Goal: Task Accomplishment & Management: Manage account settings

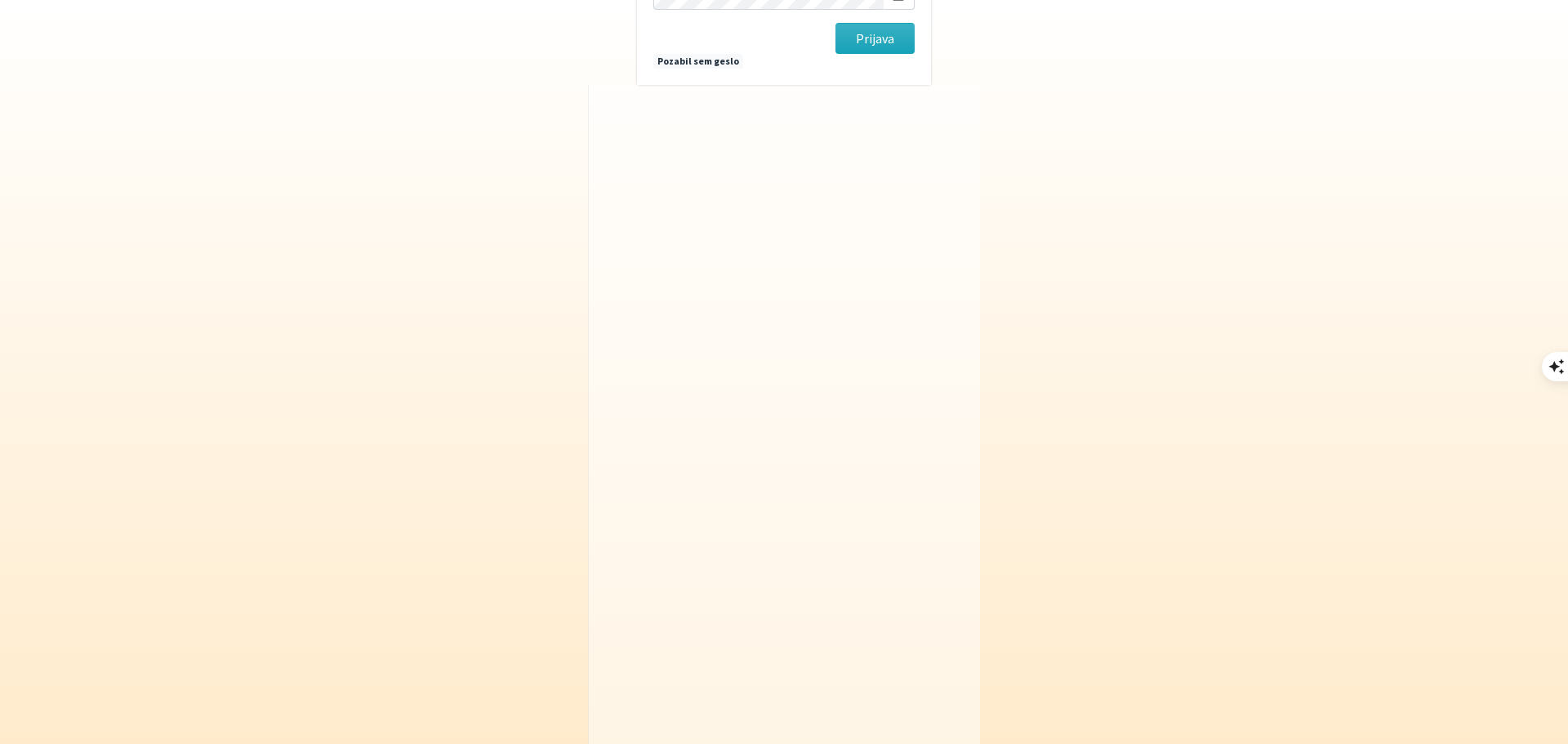
type input "[EMAIL_ADDRESS][DOMAIN_NAME]"
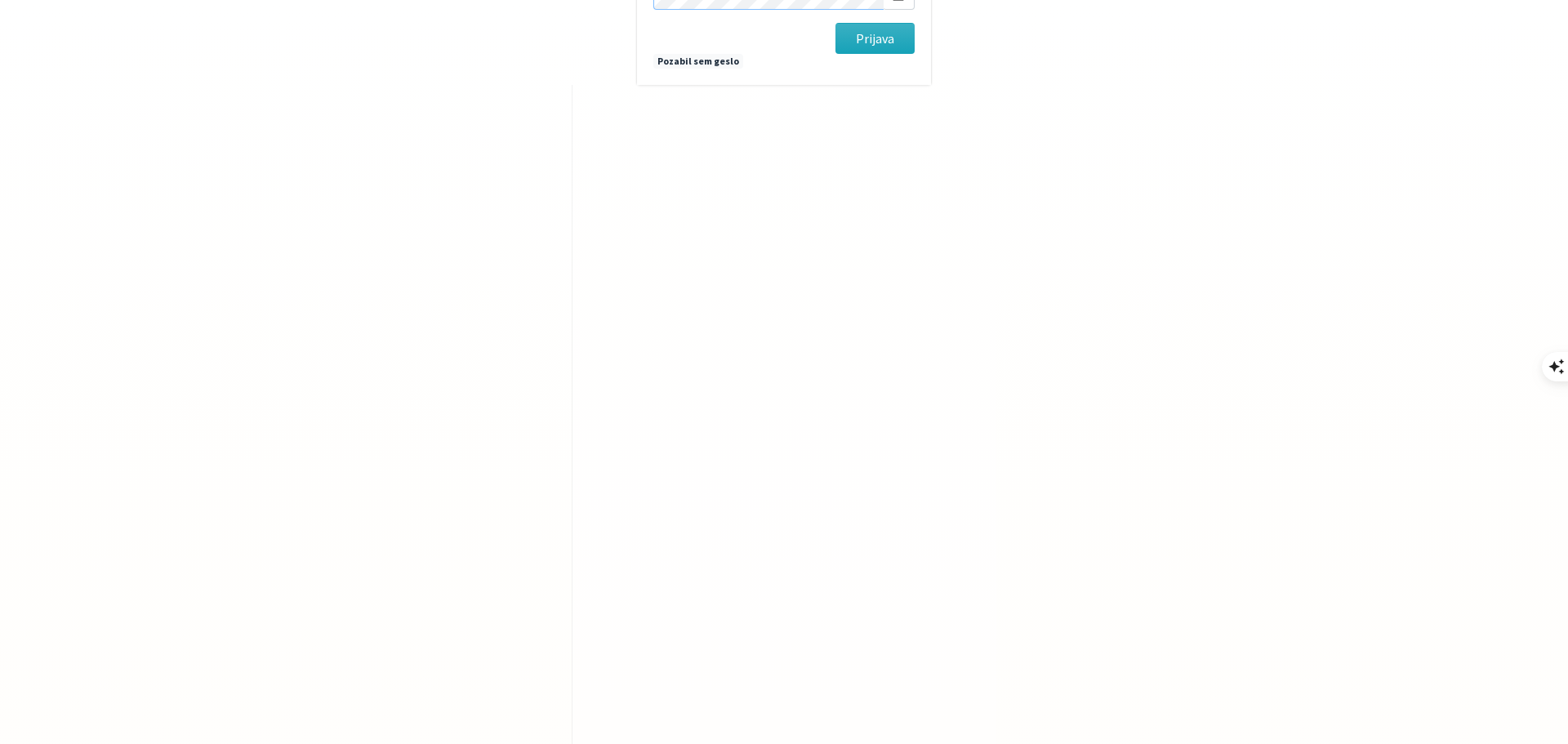
click at [836, 23] on button "Prijava" at bounding box center [875, 38] width 79 height 31
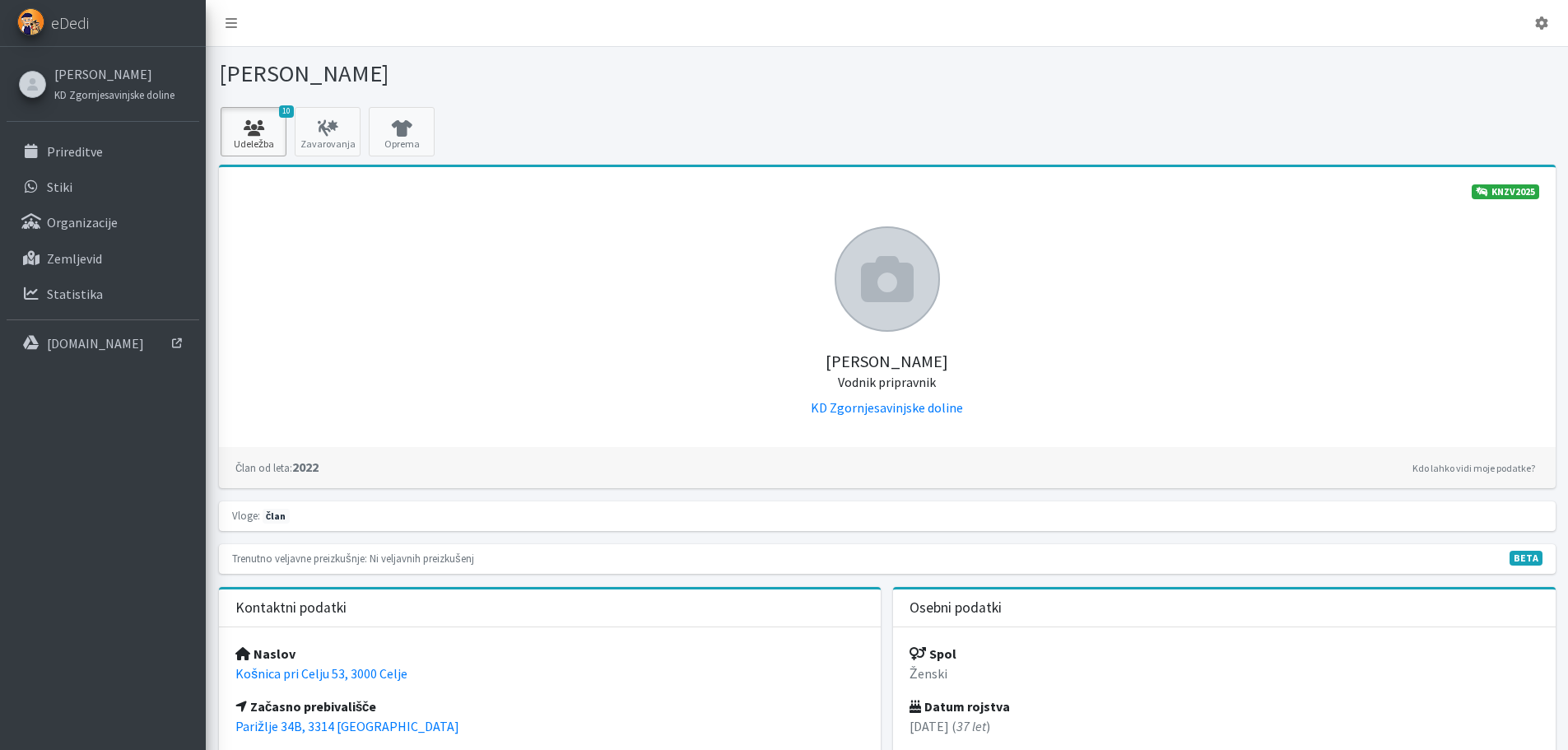
click at [269, 137] on link "10 Udeležba" at bounding box center [253, 131] width 66 height 49
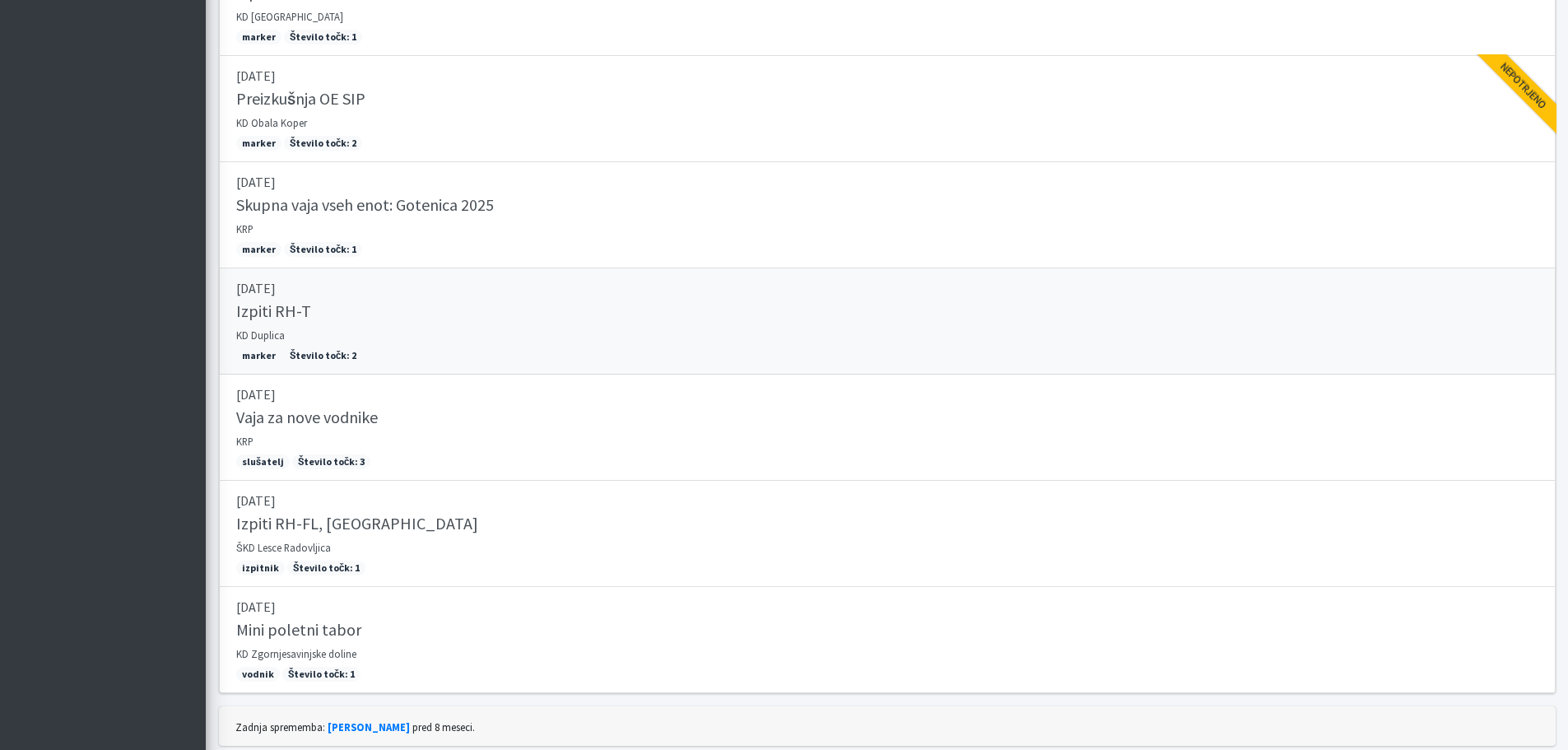
scroll to position [376, 0]
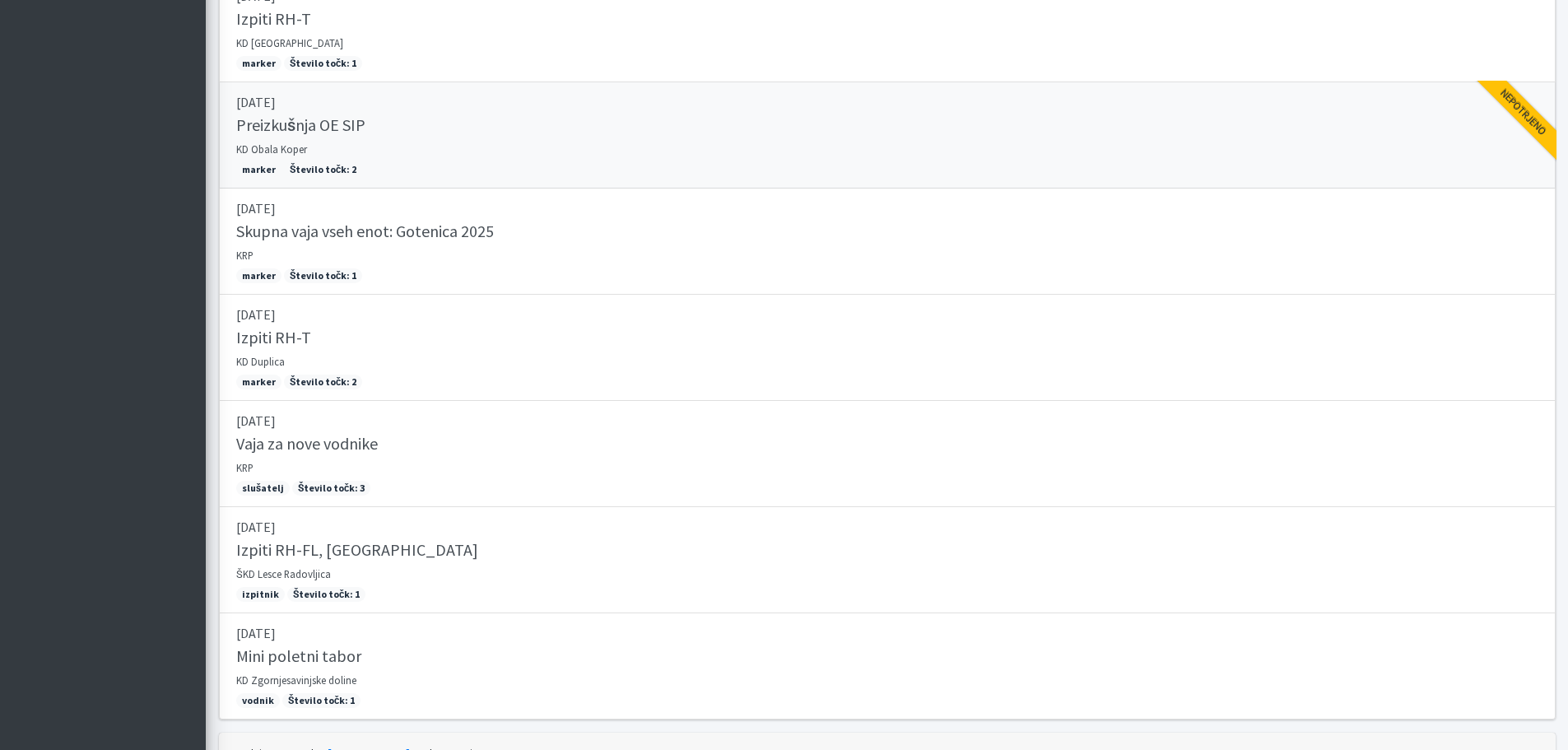
click at [1395, 155] on link "12.04.2025 Preizkušnja OE SIP KD Obala Koper marker Število točk: 2 Nepotrjeno" at bounding box center [887, 135] width 1337 height 106
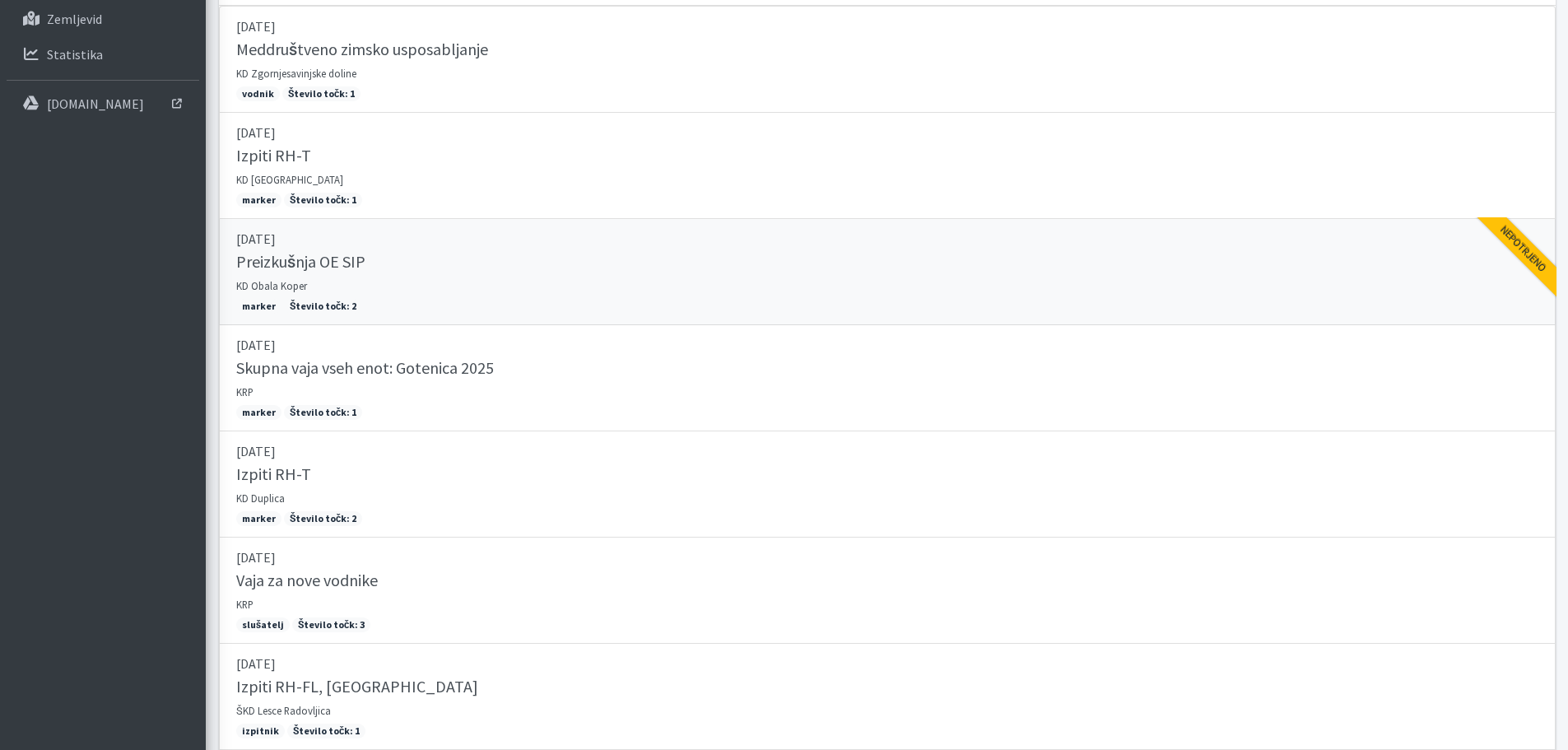
scroll to position [247, 0]
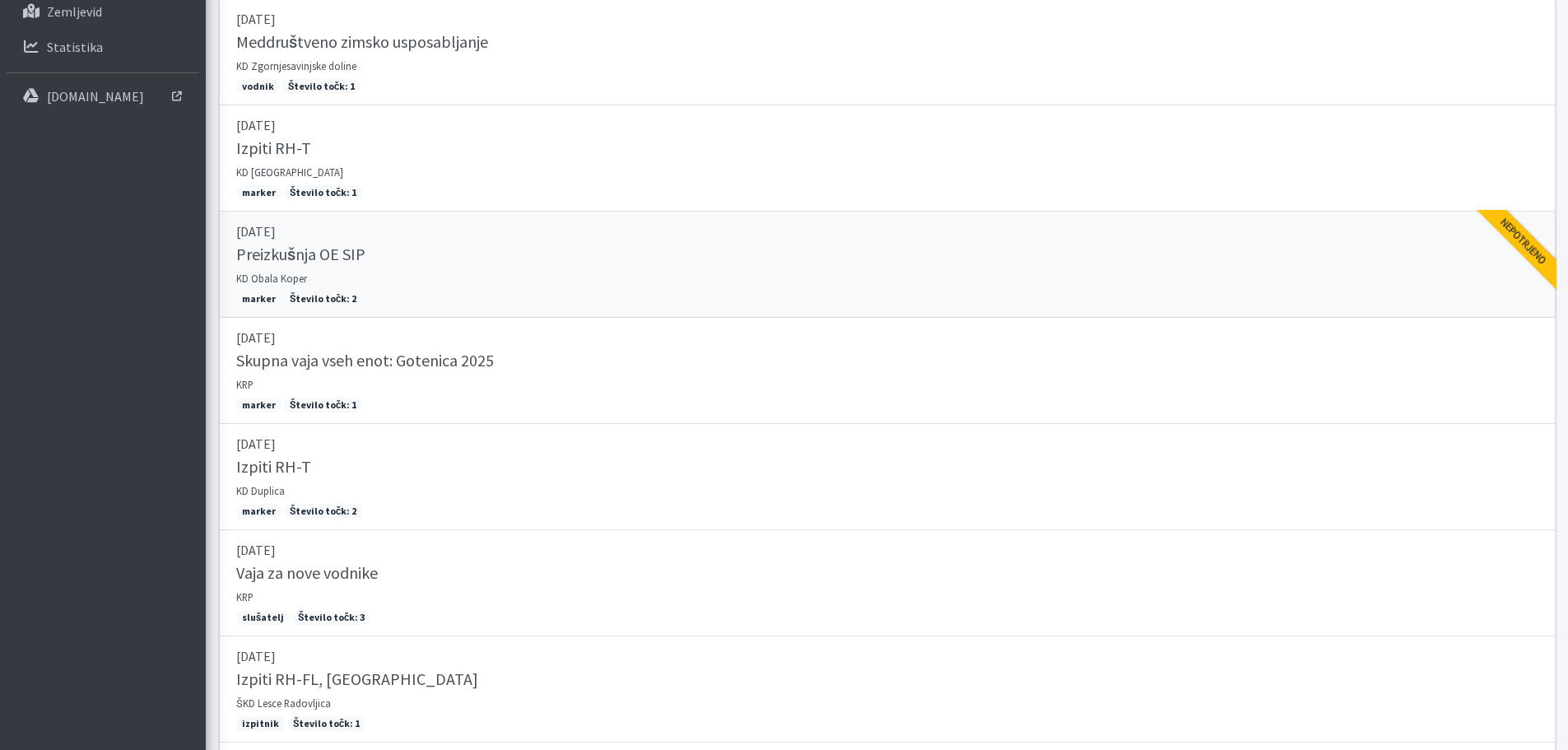
click at [1522, 238] on div "Nepotrjeno" at bounding box center [1523, 241] width 108 height 108
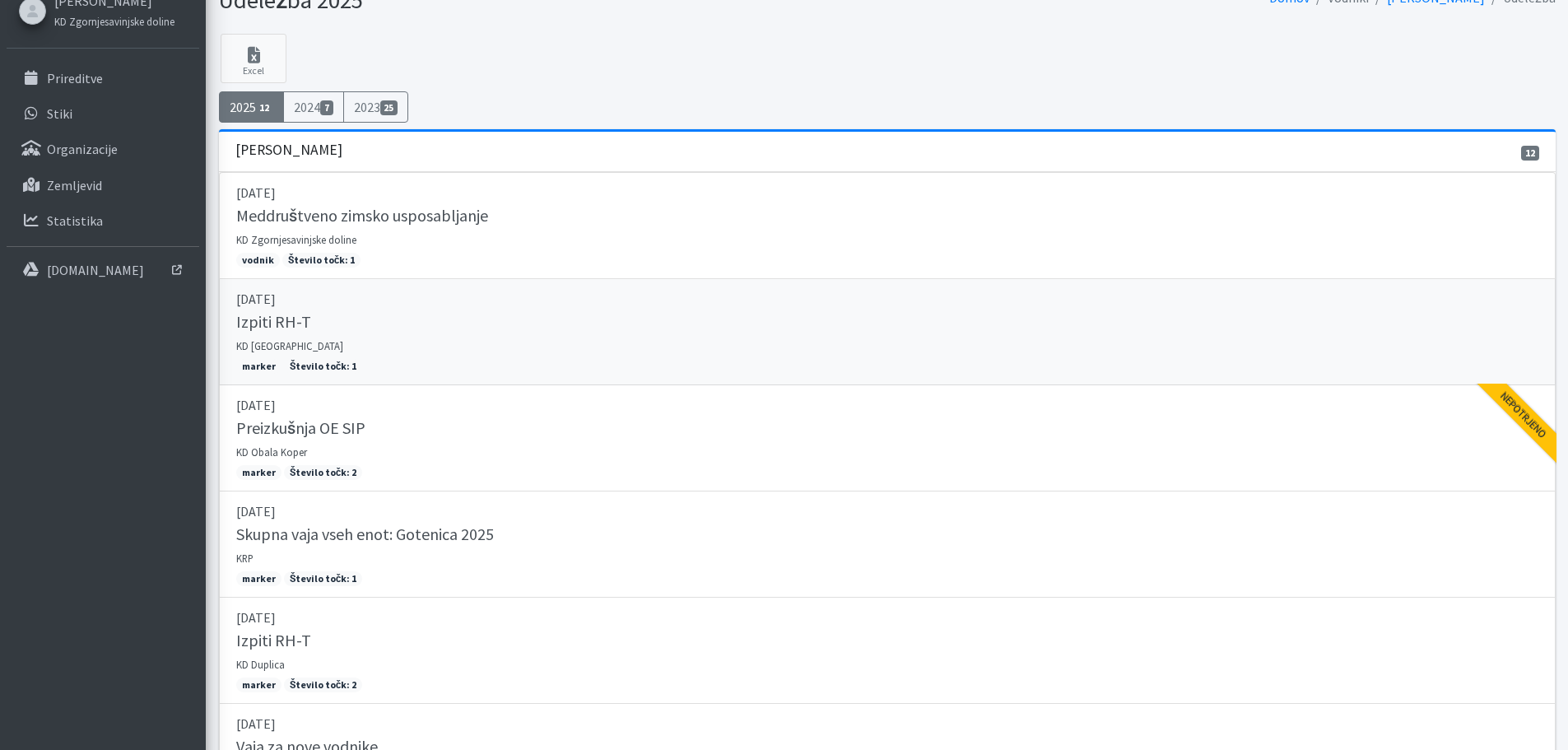
scroll to position [0, 0]
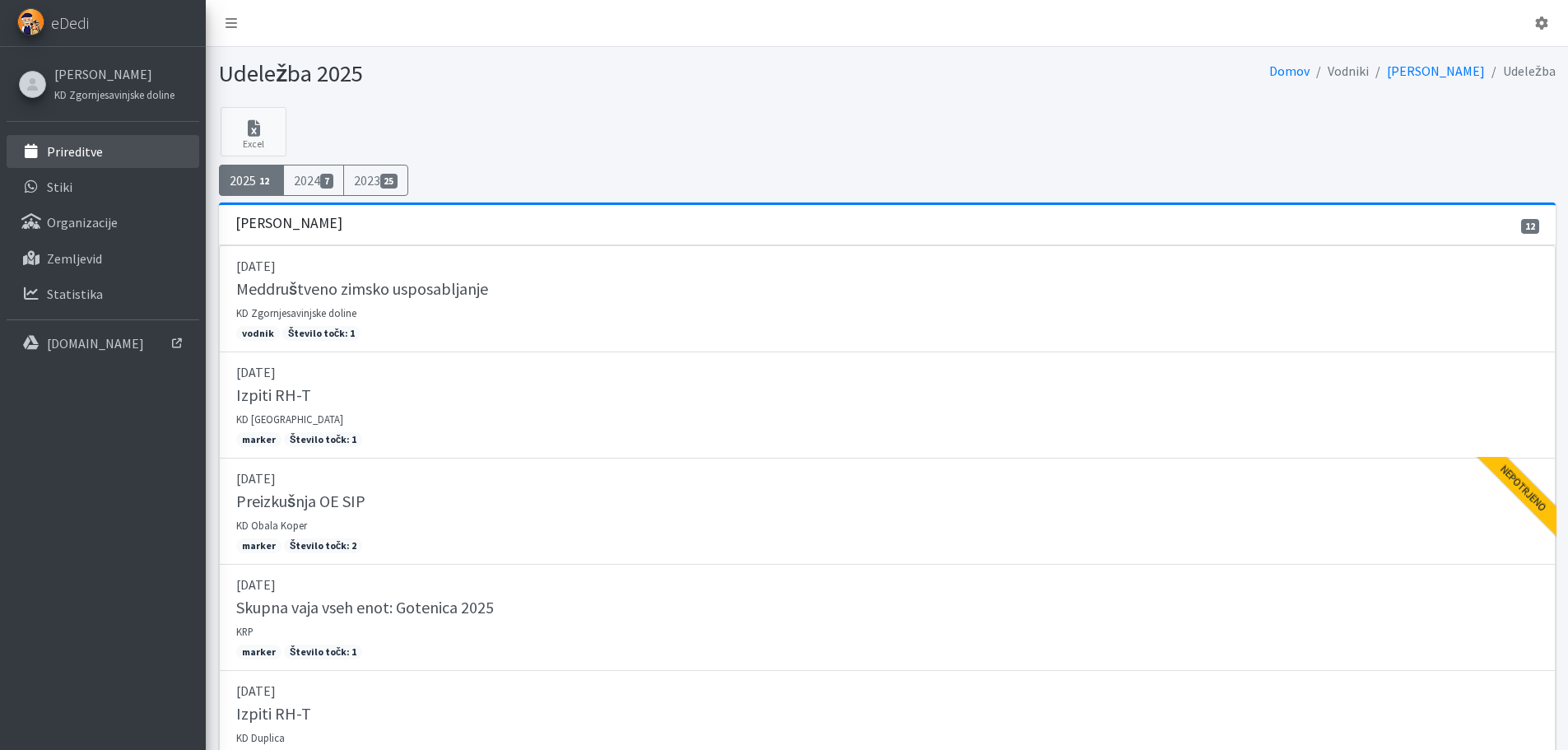
click at [113, 158] on link "Prireditve" at bounding box center [103, 151] width 192 height 33
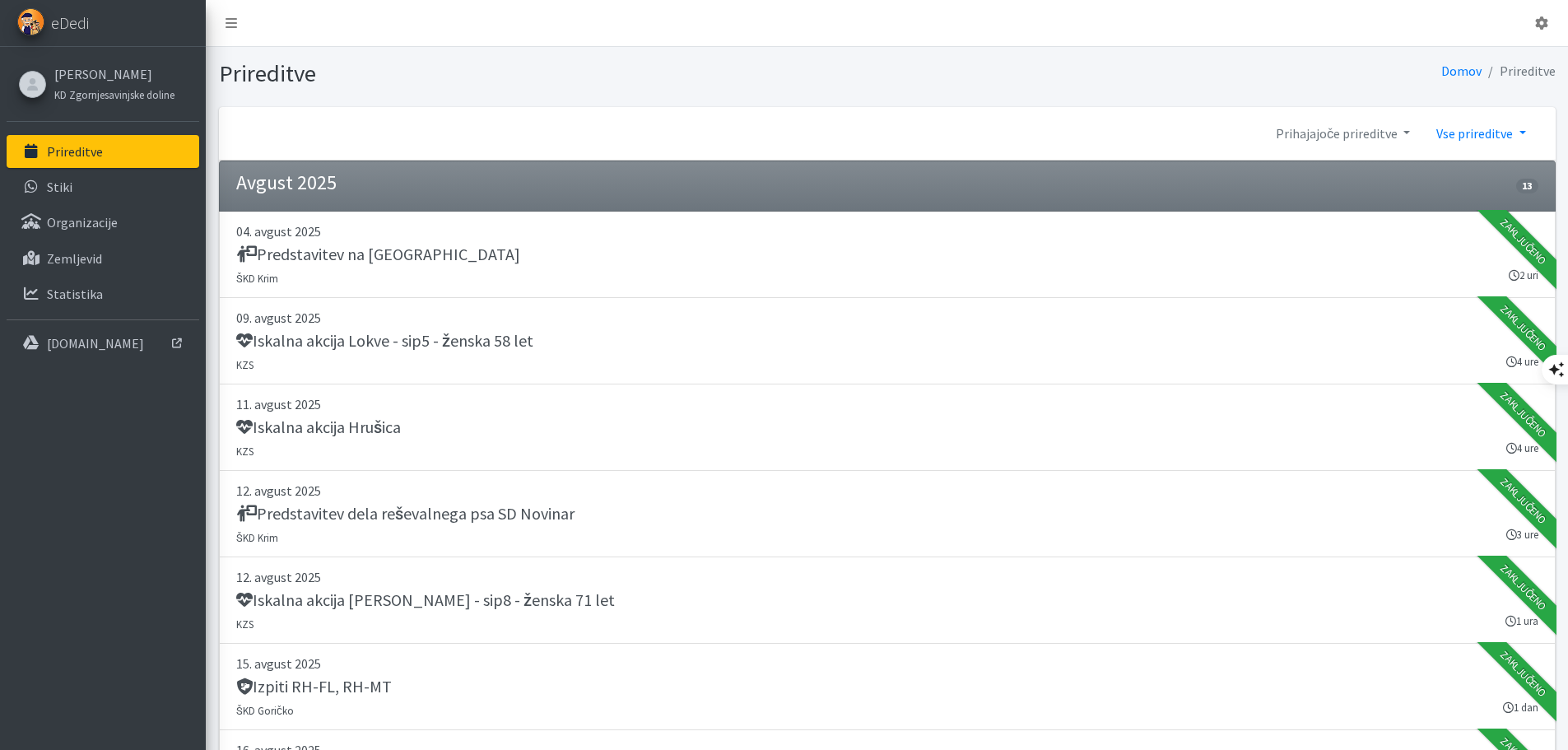
click at [1482, 131] on link "Vse prireditve" at bounding box center [1481, 133] width 115 height 33
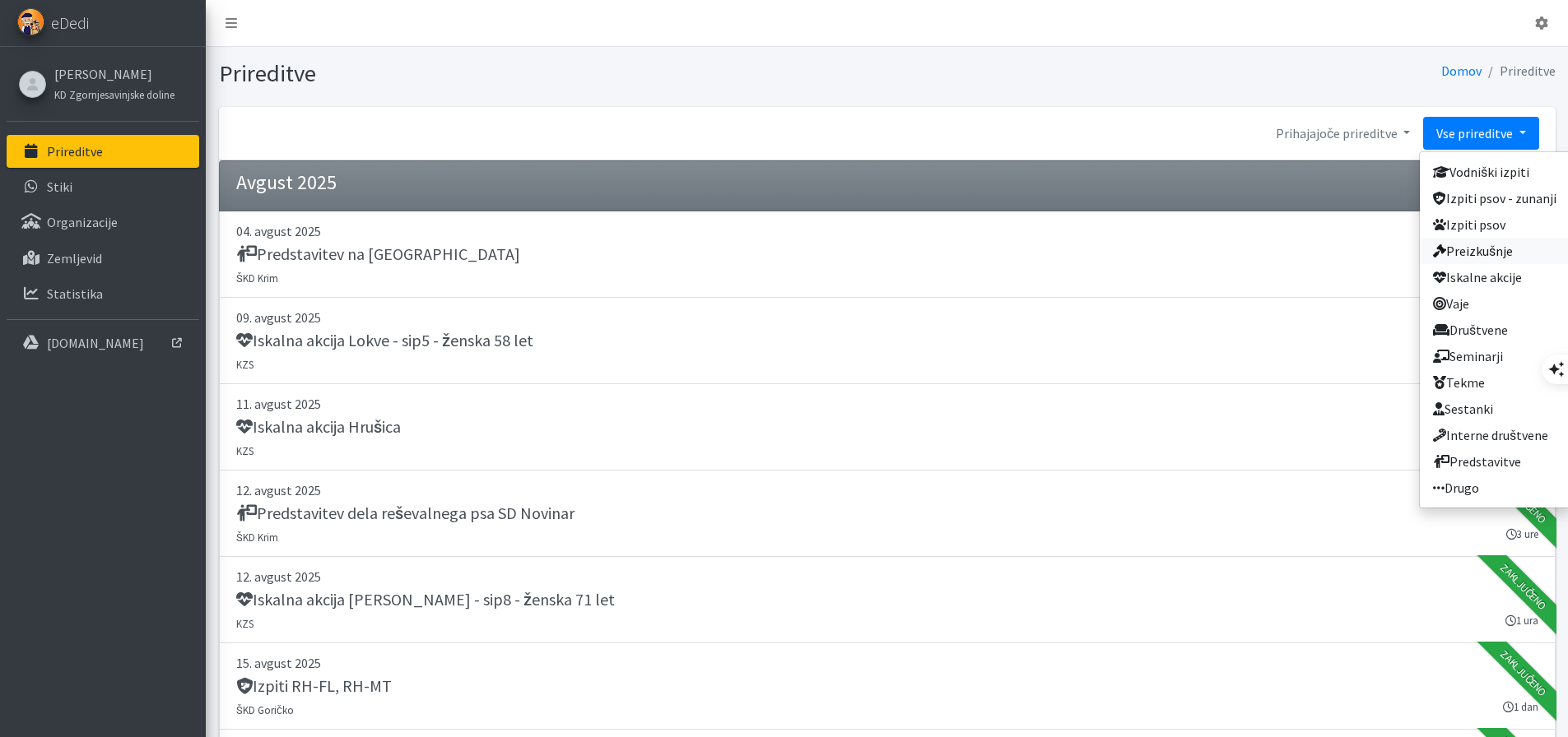
click at [1484, 254] on link "Preizkušnje" at bounding box center [1495, 251] width 150 height 26
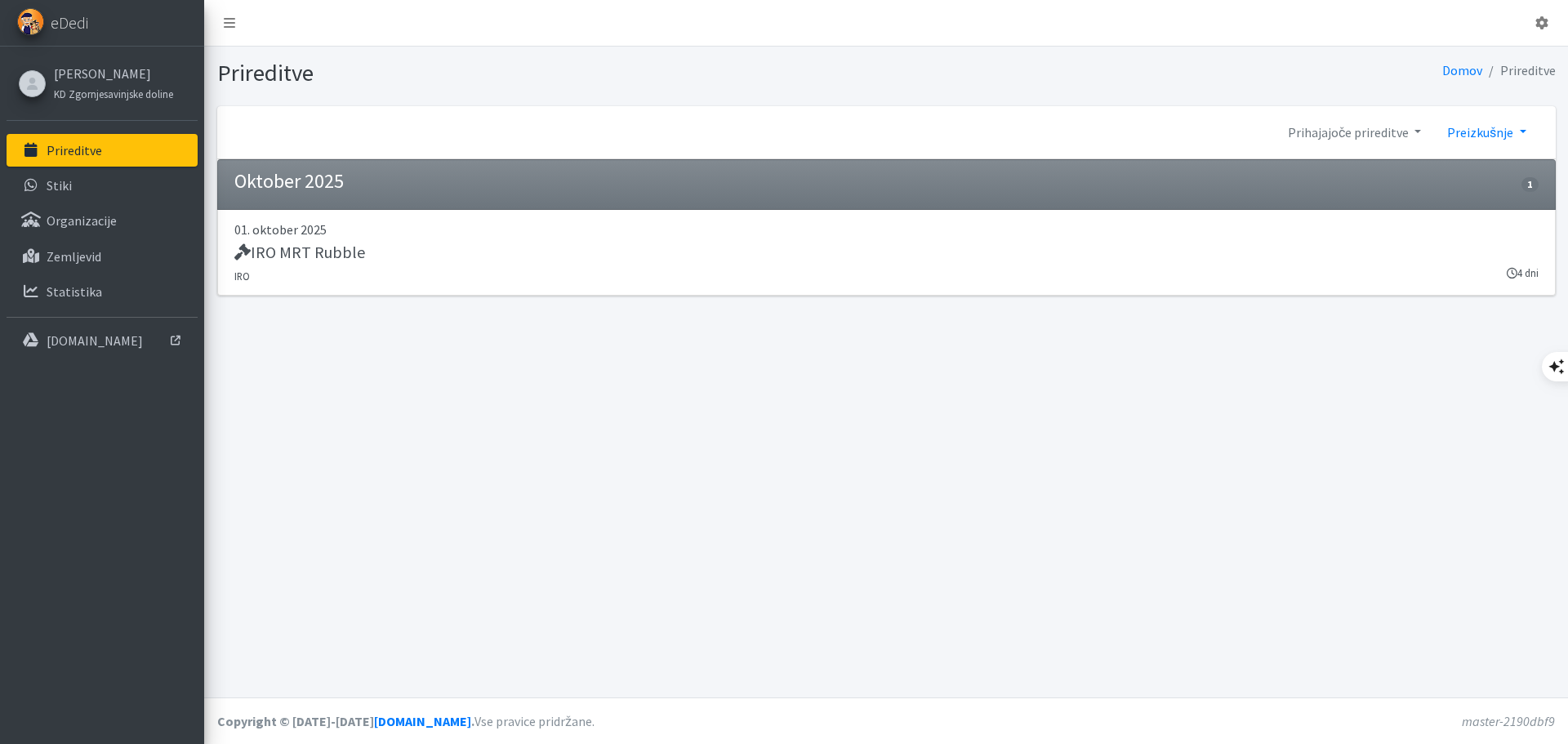
click at [1510, 135] on link "Preizkušnje" at bounding box center [1486, 132] width 104 height 33
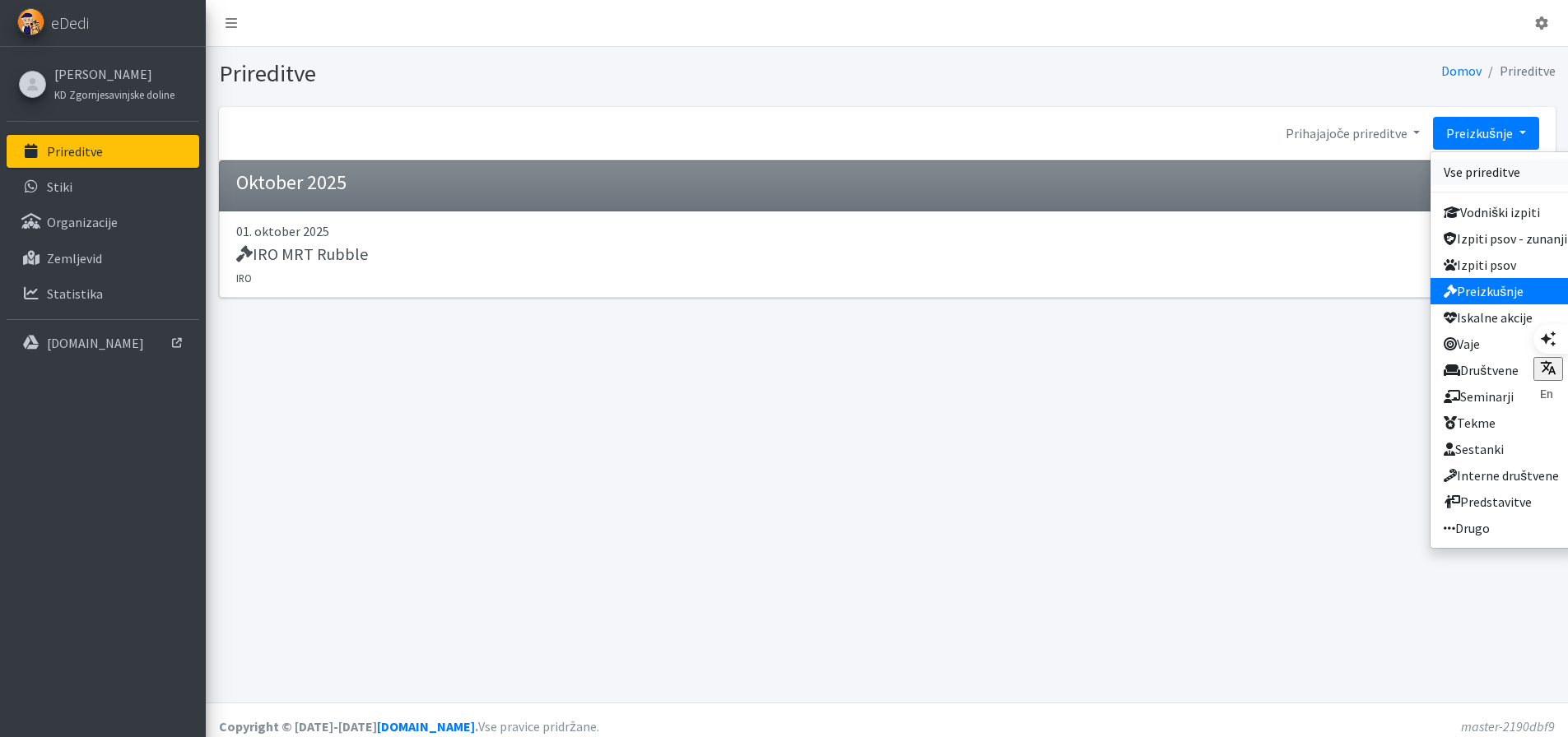
click at [1527, 179] on link "Vse prireditve" at bounding box center [1505, 171] width 150 height 26
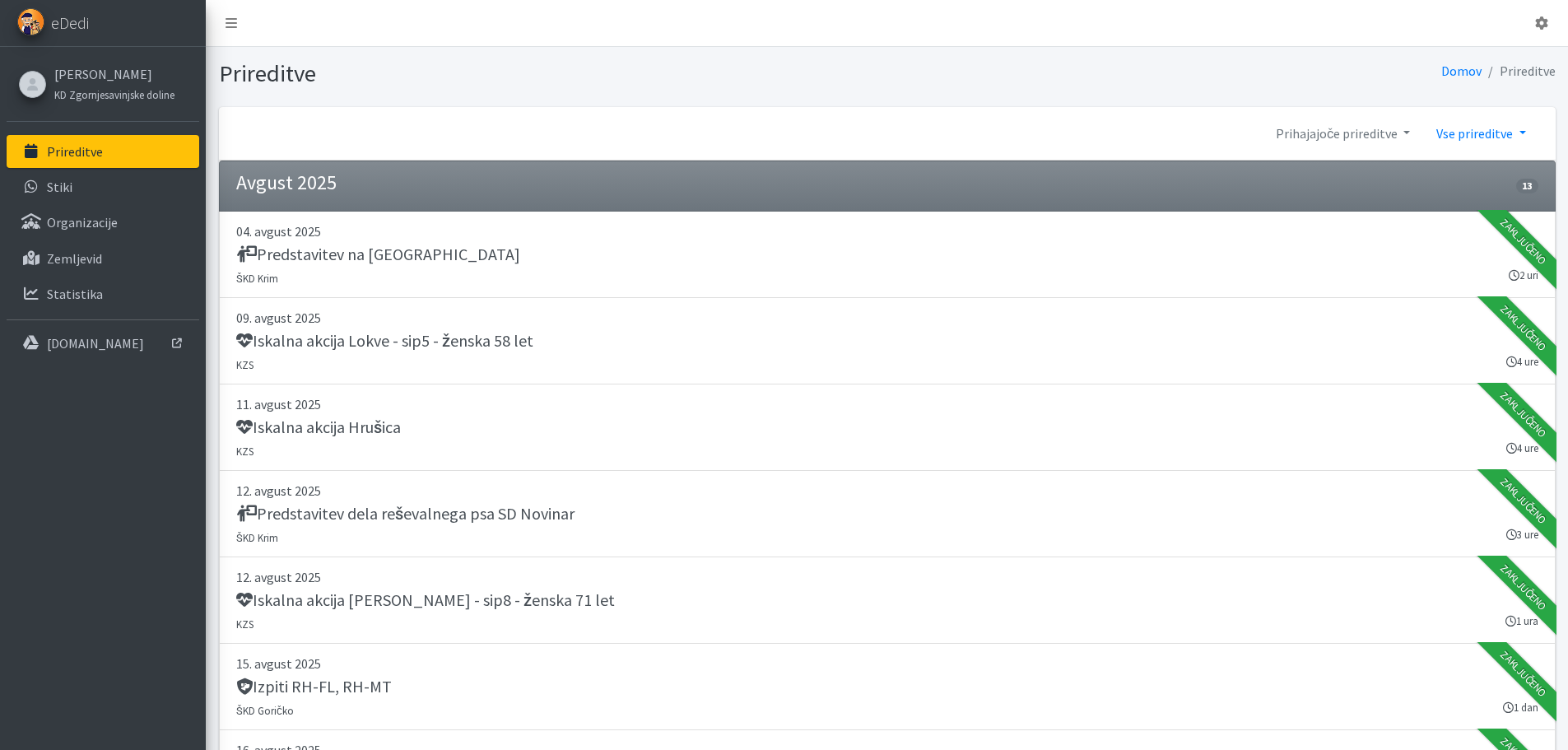
click at [1522, 127] on link "Vse prireditve" at bounding box center [1481, 133] width 115 height 33
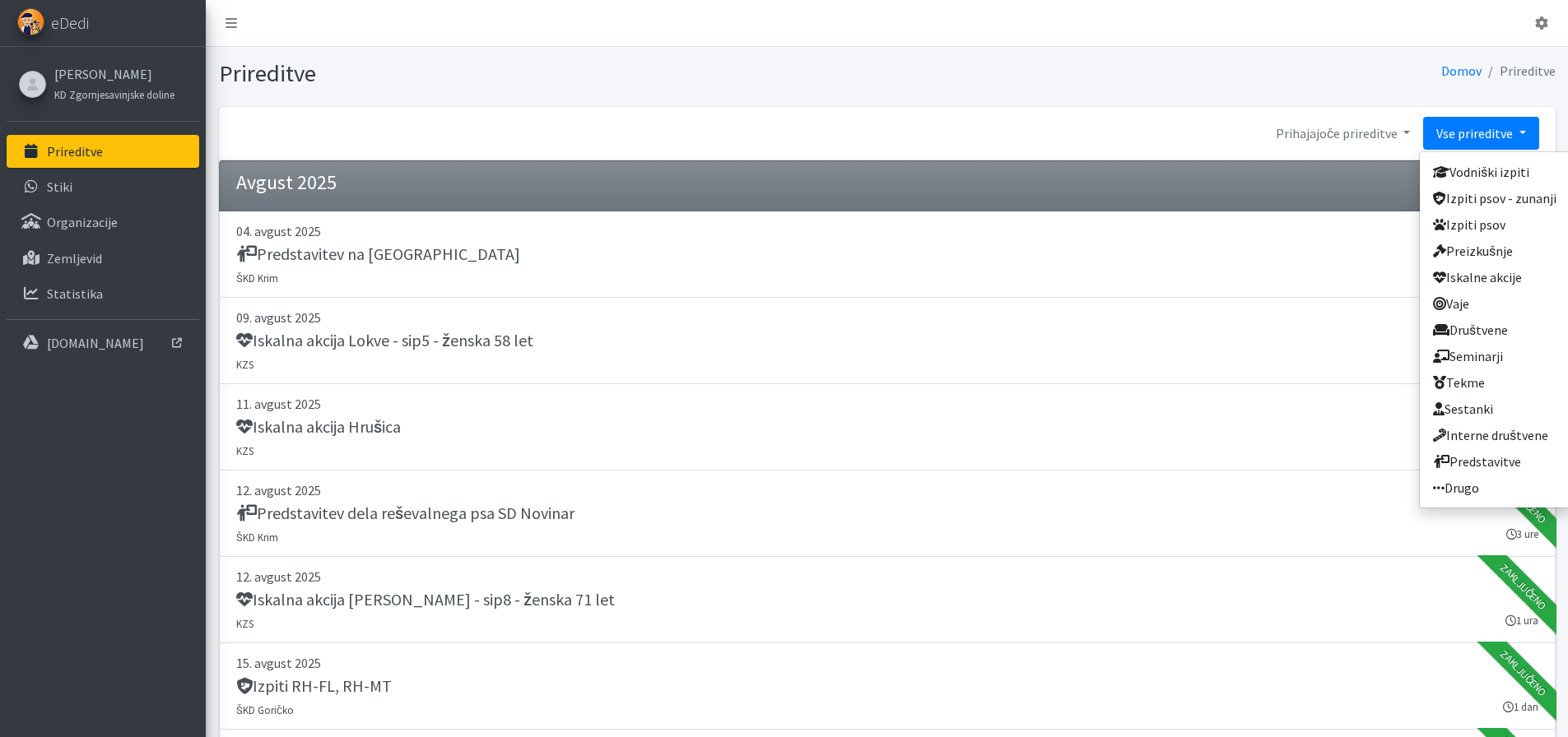
click at [1014, 140] on div "Prihajajoče prireditve 2026 2025 2024 2023 2022" at bounding box center [887, 133] width 1337 height 53
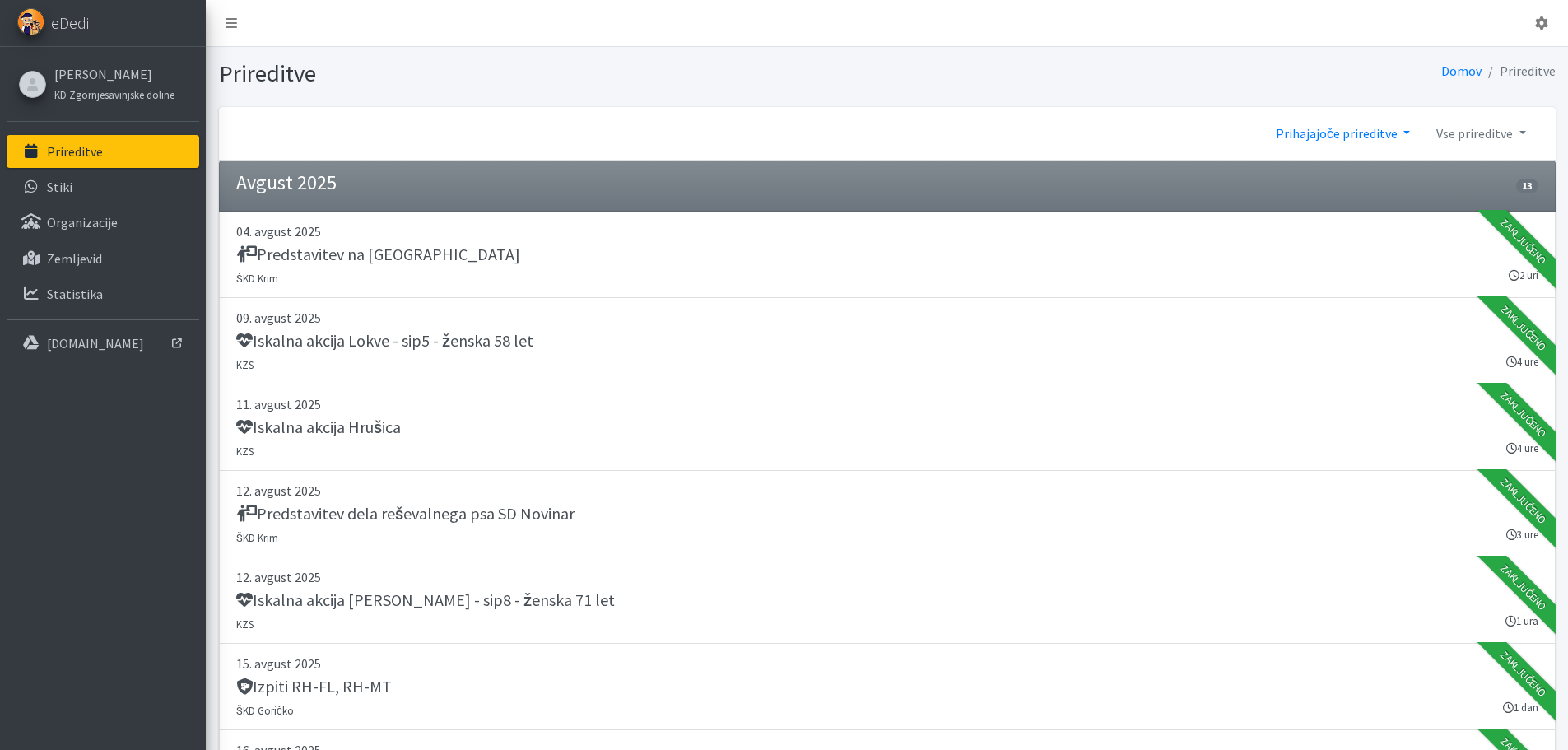
click at [1341, 130] on link "Prihajajoče prireditve" at bounding box center [1343, 133] width 160 height 33
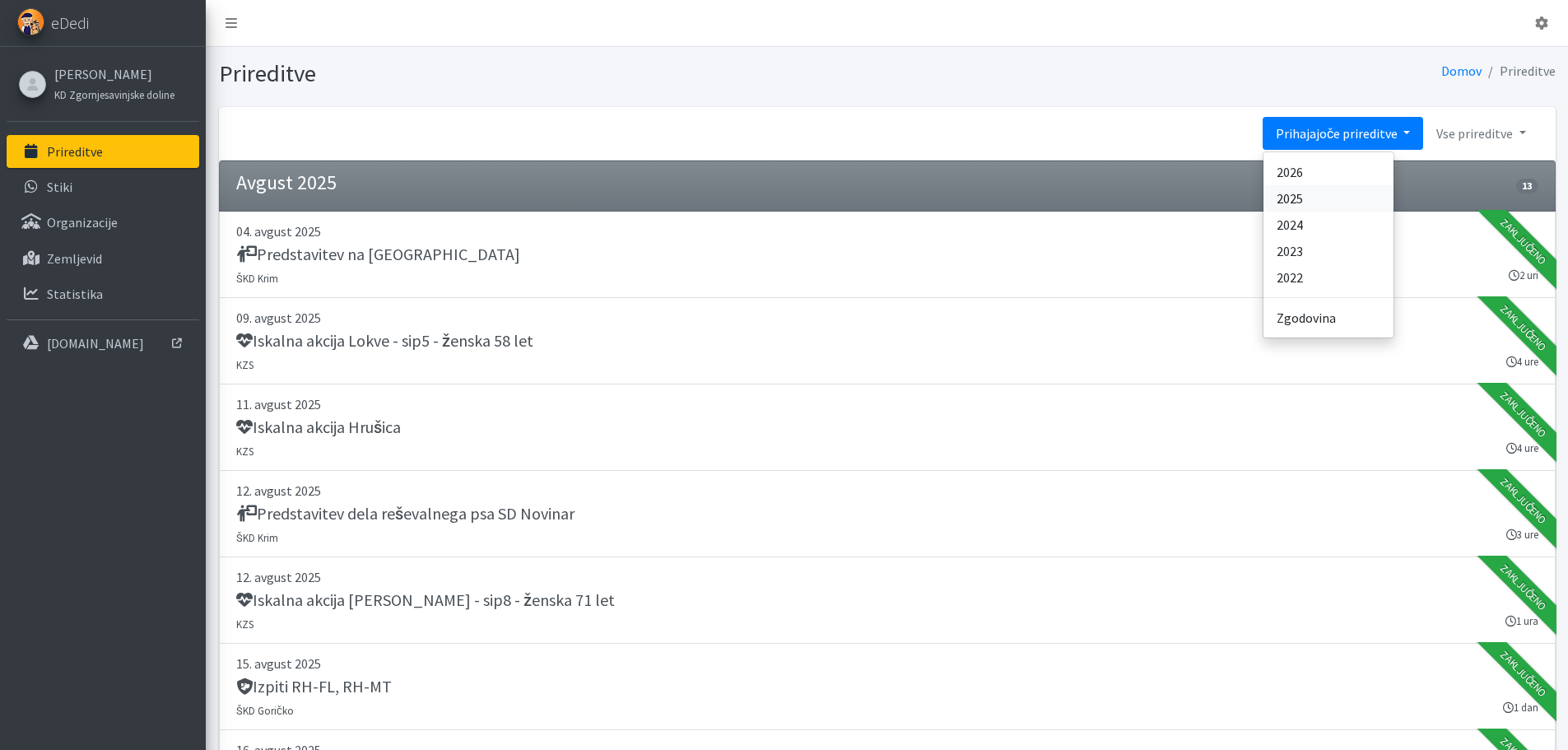
click at [1314, 201] on link "2025" at bounding box center [1328, 198] width 130 height 26
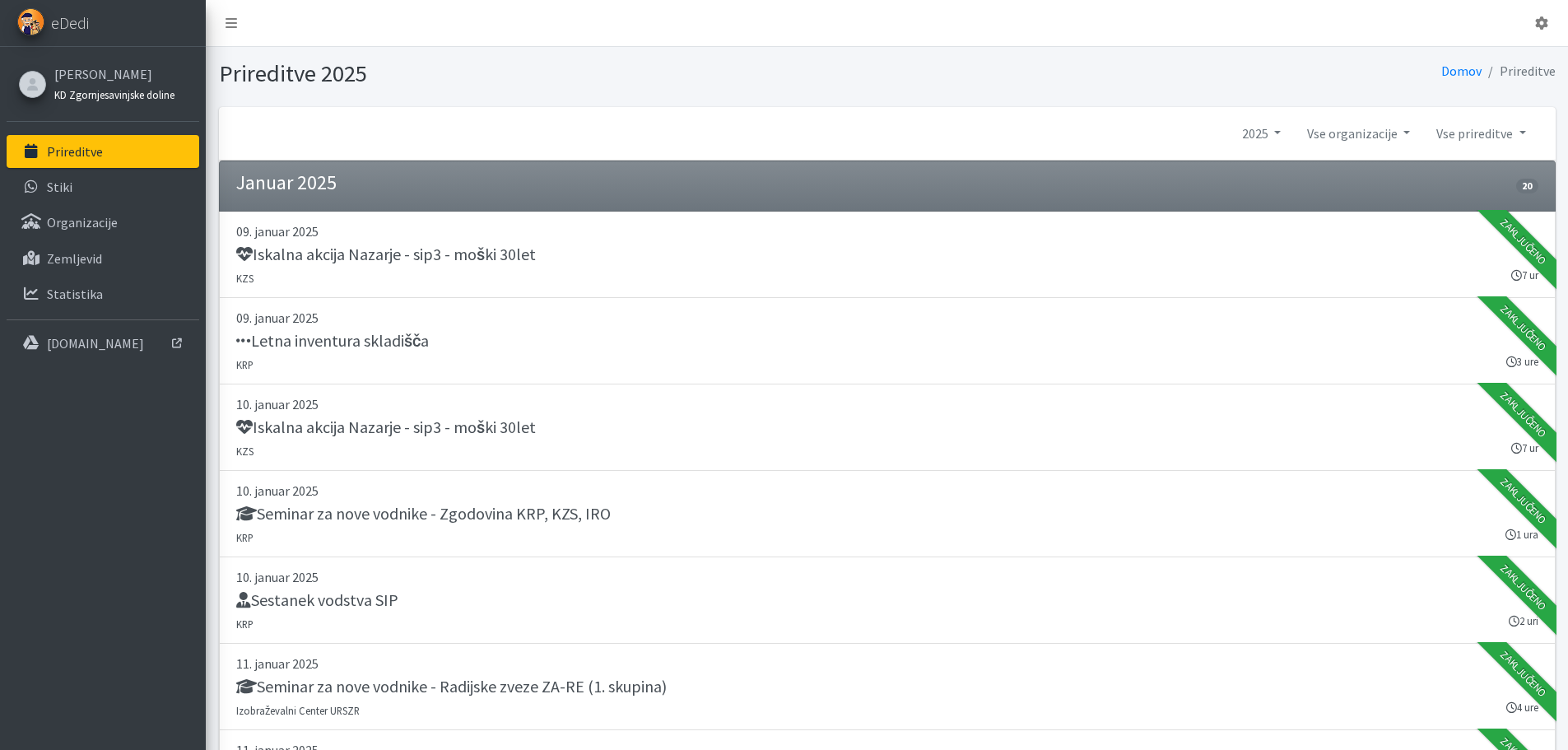
click at [73, 86] on link "KD Zgornjesavinjske doline" at bounding box center [114, 93] width 120 height 19
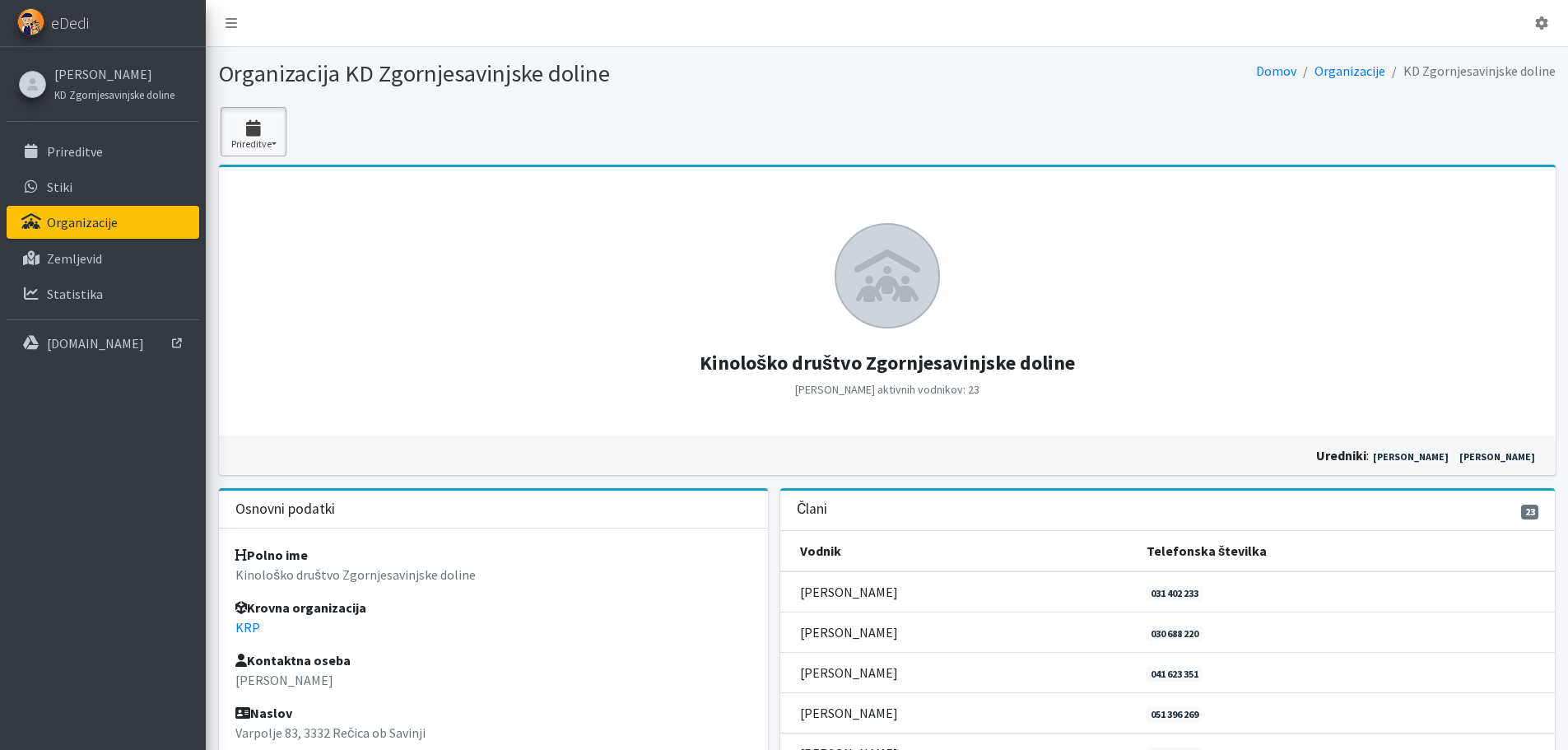
click at [262, 126] on icon "button" at bounding box center [253, 128] width 56 height 16
click at [97, 74] on link "[PERSON_NAME]" at bounding box center [114, 74] width 120 height 19
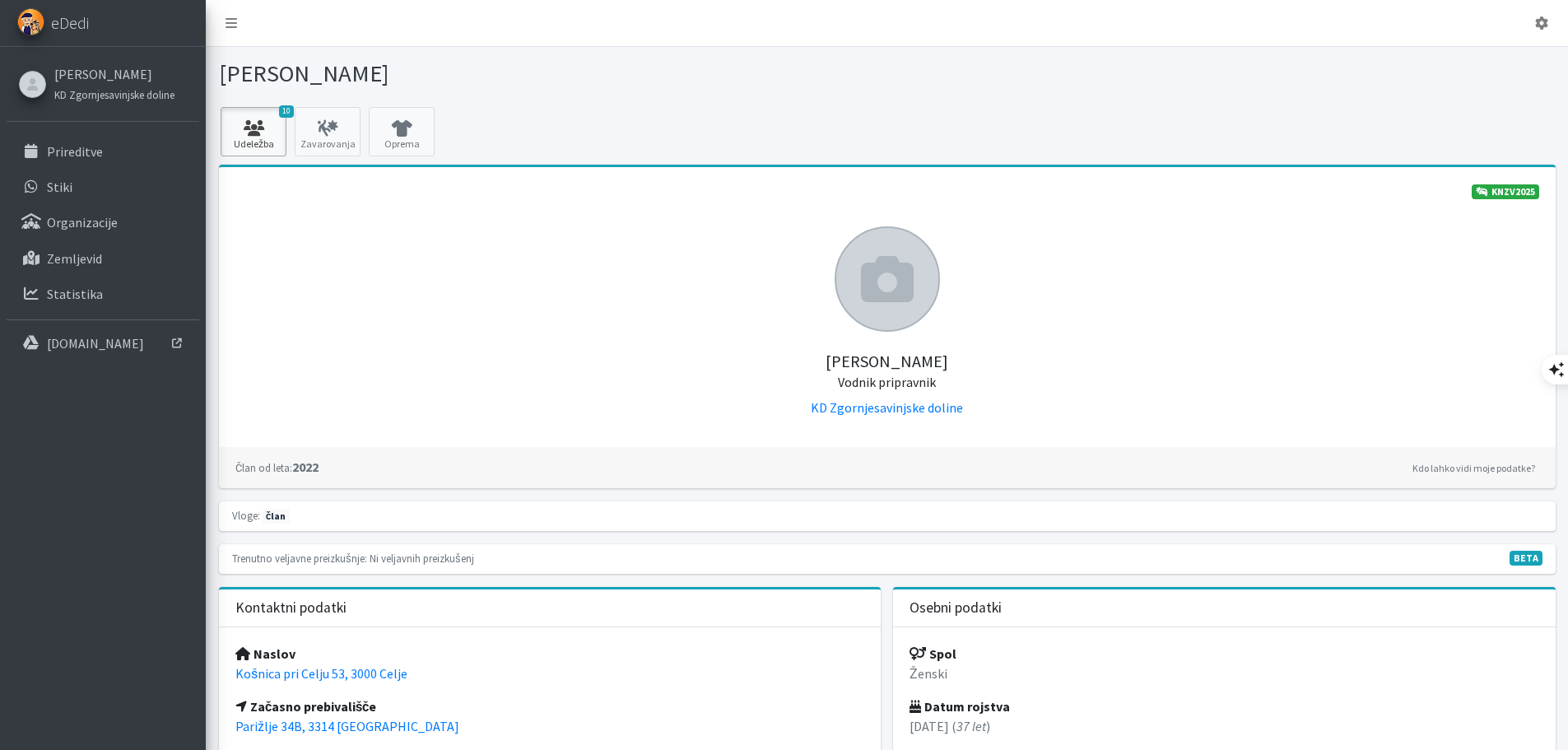
click at [269, 134] on icon at bounding box center [253, 128] width 56 height 16
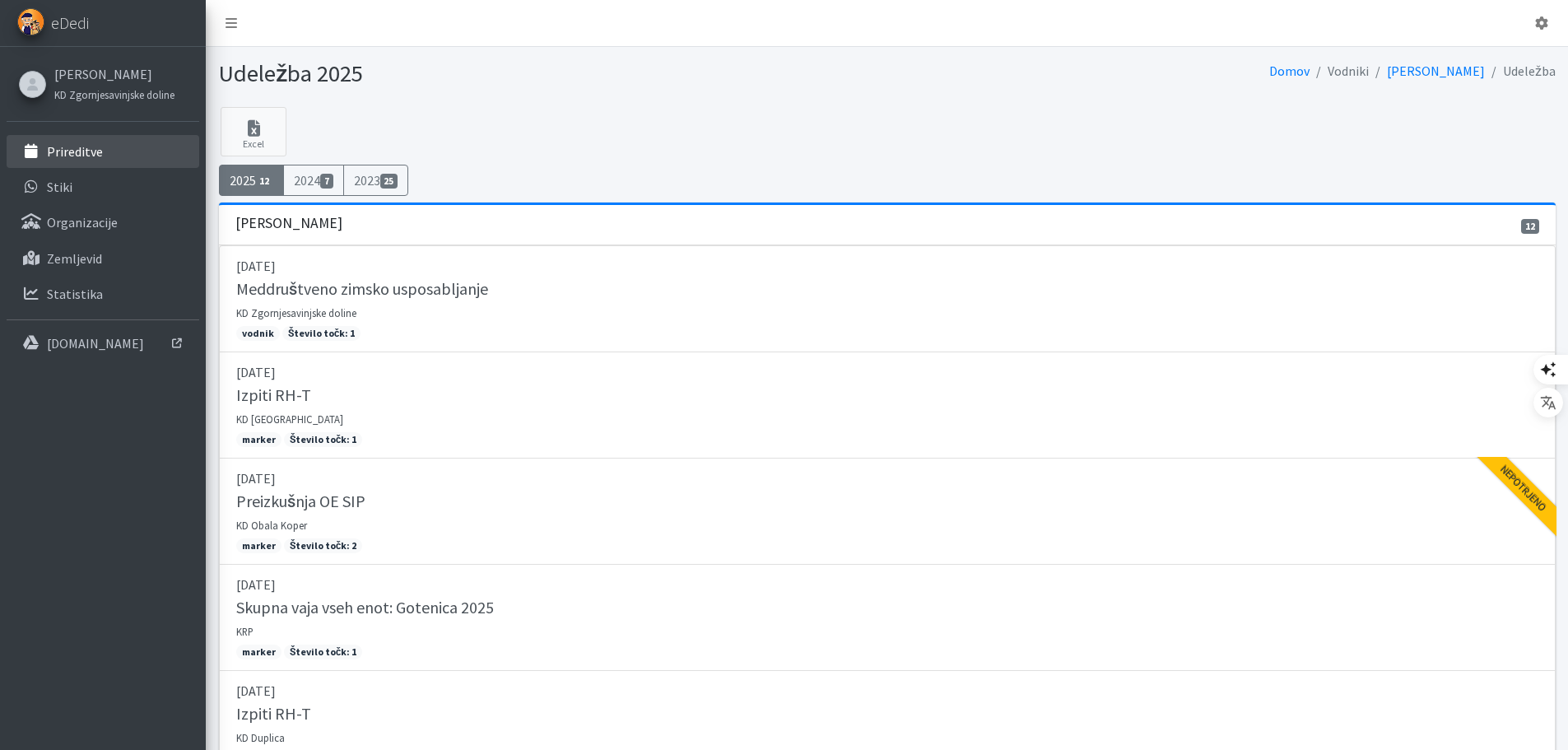
click at [81, 160] on link "Prireditve" at bounding box center [103, 151] width 192 height 33
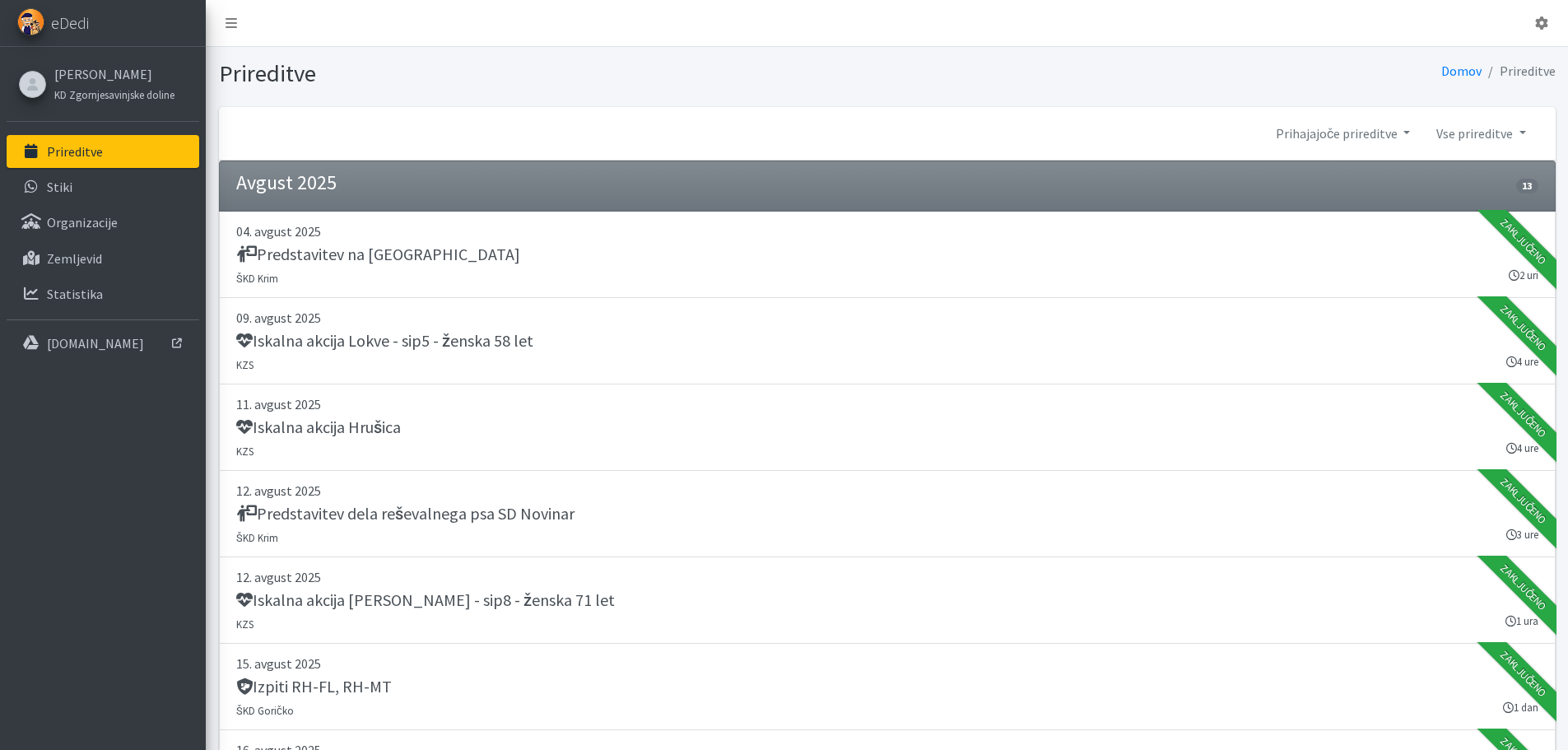
click at [1393, 133] on link "Prihajajoče prireditve" at bounding box center [1343, 133] width 160 height 33
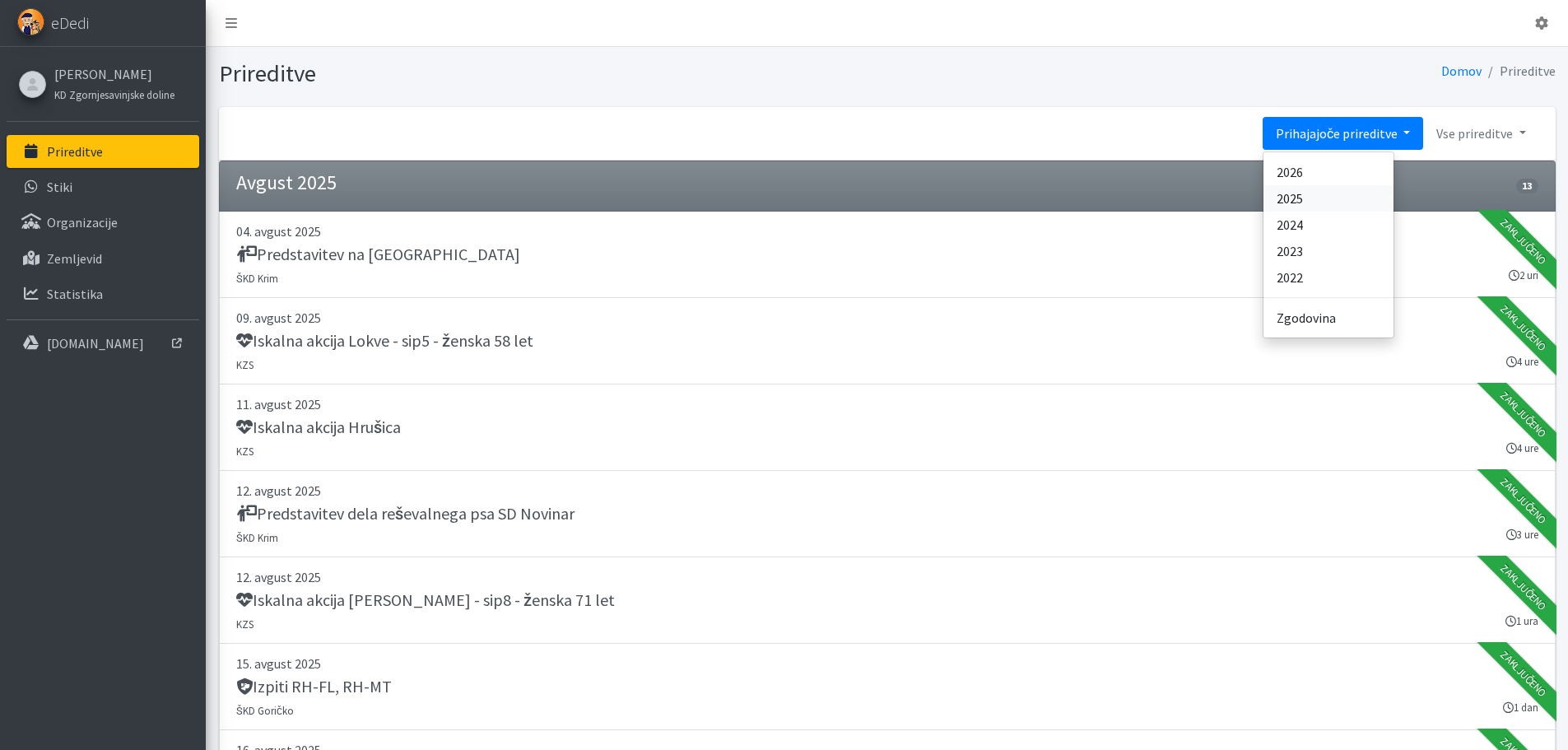
click at [1301, 197] on link "2025" at bounding box center [1328, 198] width 130 height 26
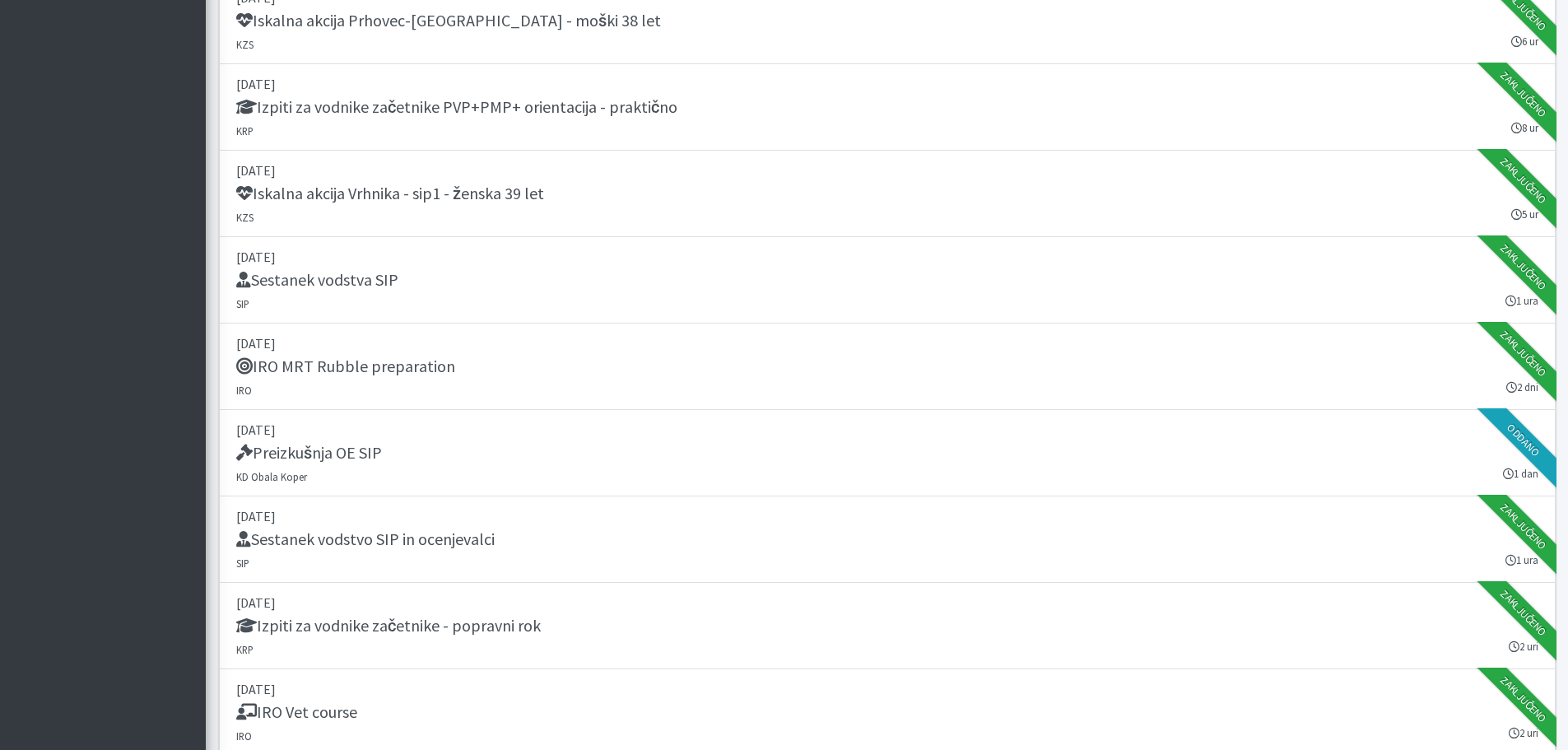
scroll to position [7985, 0]
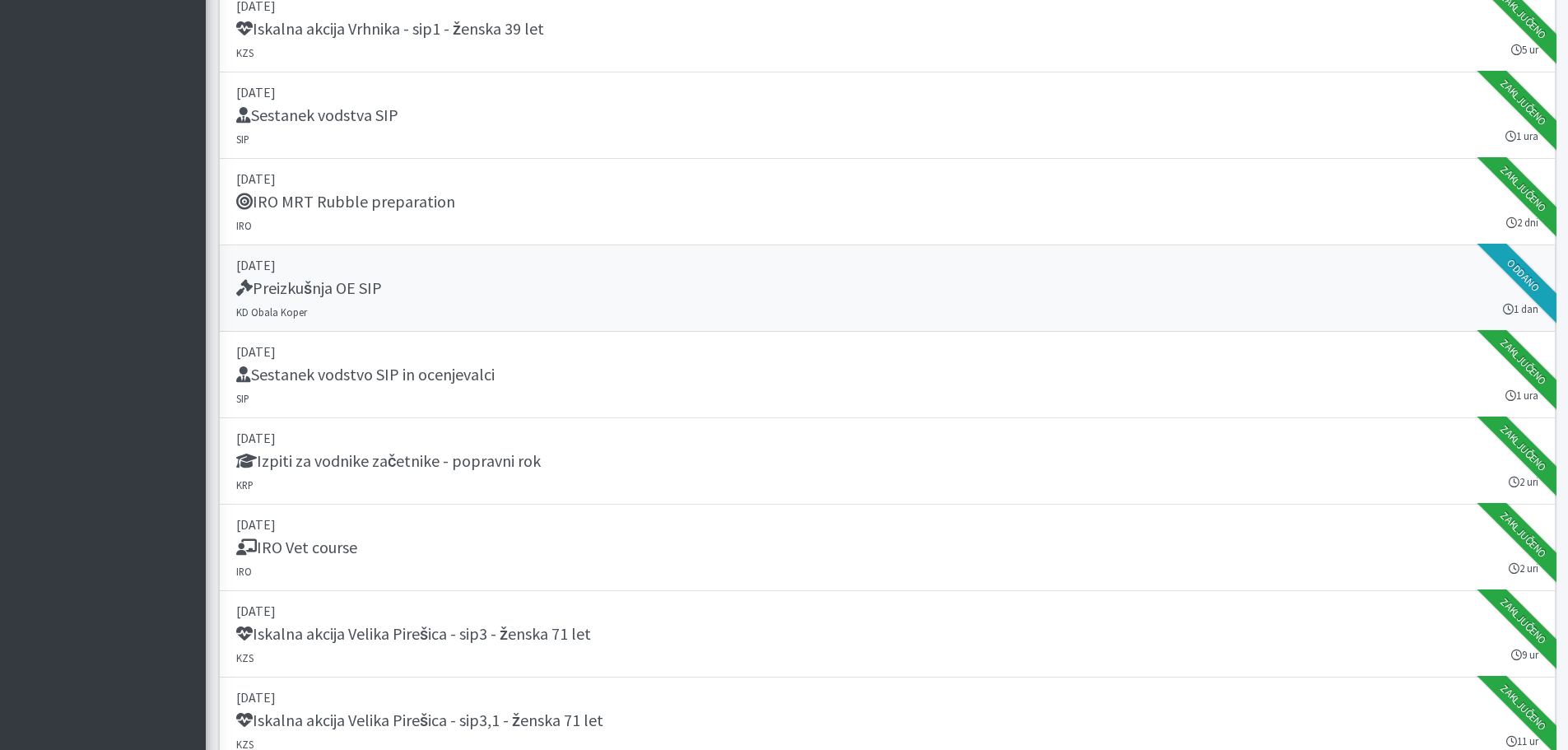
click at [388, 286] on div "Preizkušnja OE SIP" at bounding box center [887, 289] width 1303 height 23
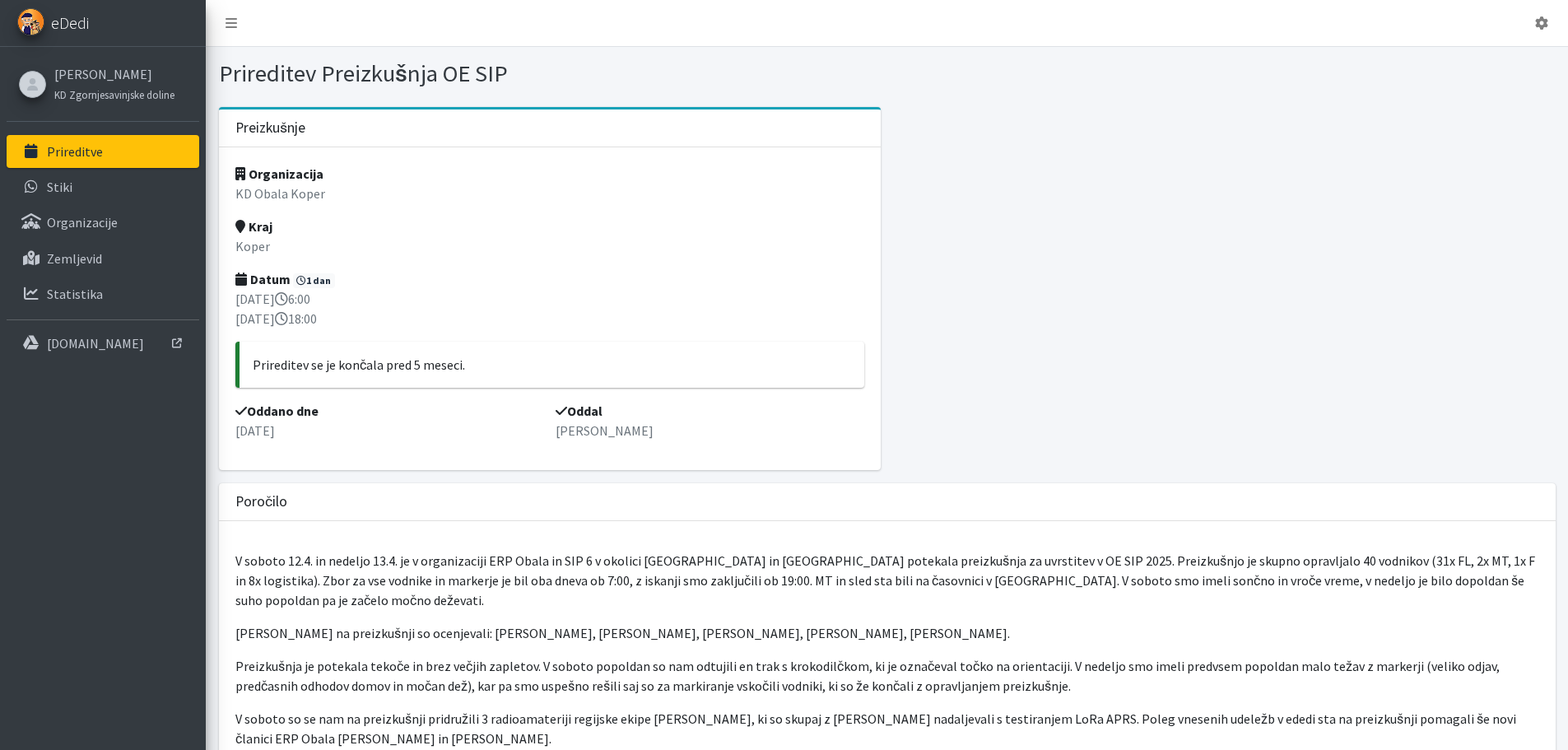
click at [47, 26] on link "eDedi" at bounding box center [103, 23] width 206 height 47
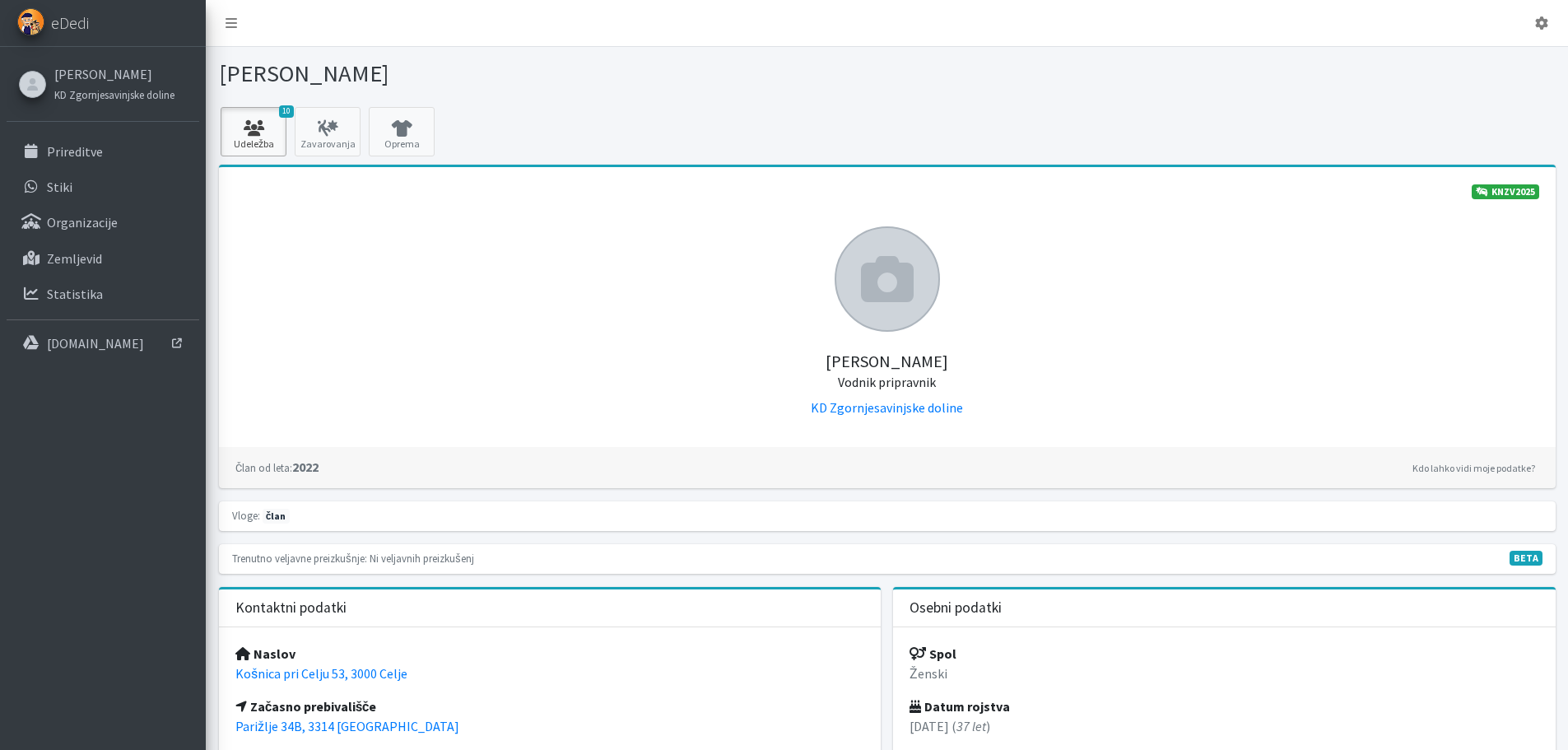
click at [255, 135] on icon at bounding box center [253, 128] width 56 height 16
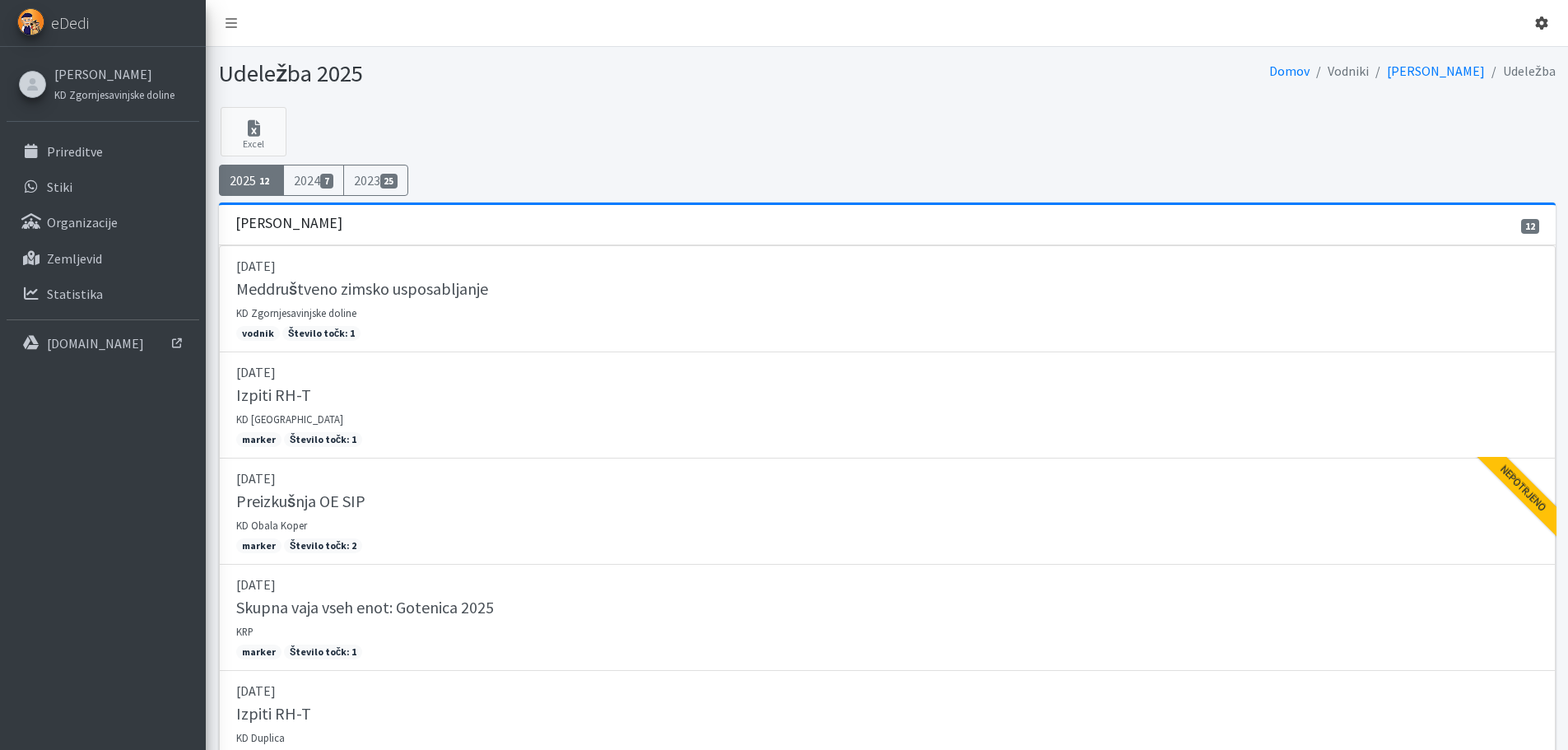
click at [1543, 29] on icon at bounding box center [1543, 23] width 14 height 14
click at [1506, 53] on link "Odjavi se" at bounding box center [1495, 61] width 130 height 26
